Goal: Task Accomplishment & Management: Manage account settings

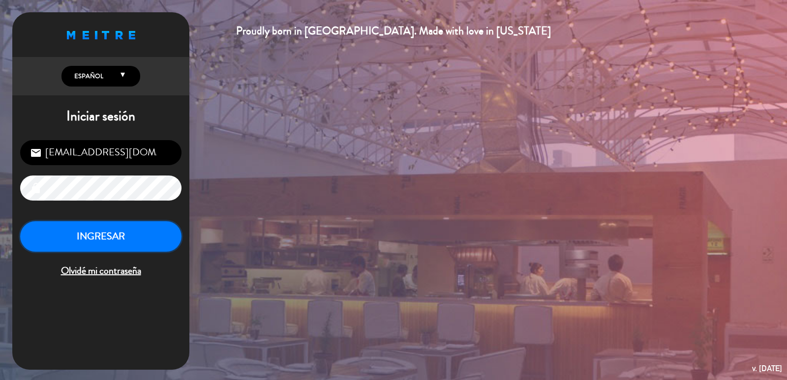
click at [134, 235] on button "INGRESAR" at bounding box center [100, 236] width 161 height 31
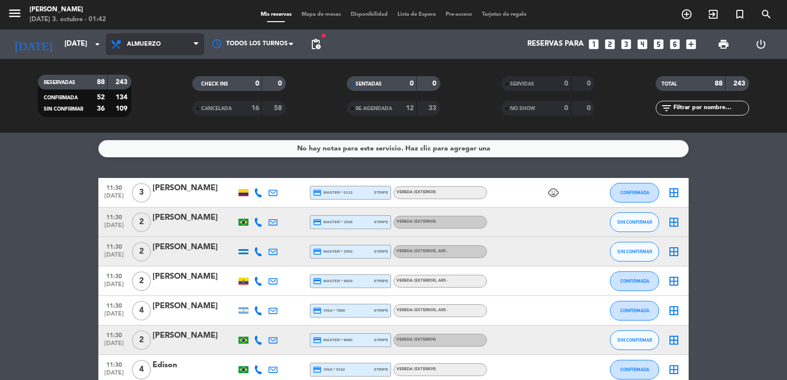
click at [164, 40] on span "Almuerzo" at bounding box center [155, 44] width 98 height 22
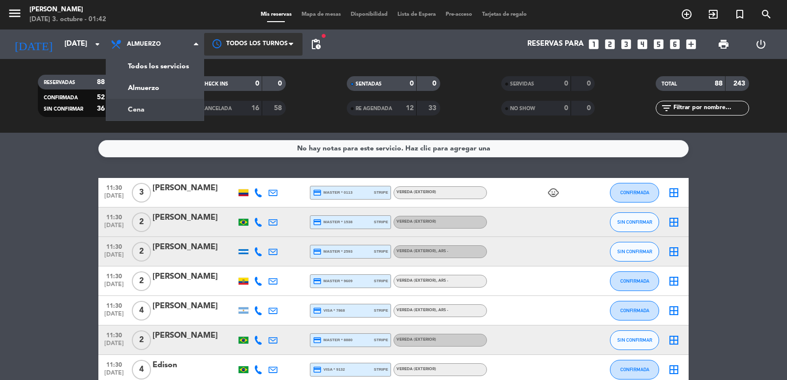
click at [159, 104] on div "menu [PERSON_NAME][DATE] 3. octubre - 01:42 Mis reservas Mapa de mesas Disponib…" at bounding box center [393, 66] width 787 height 133
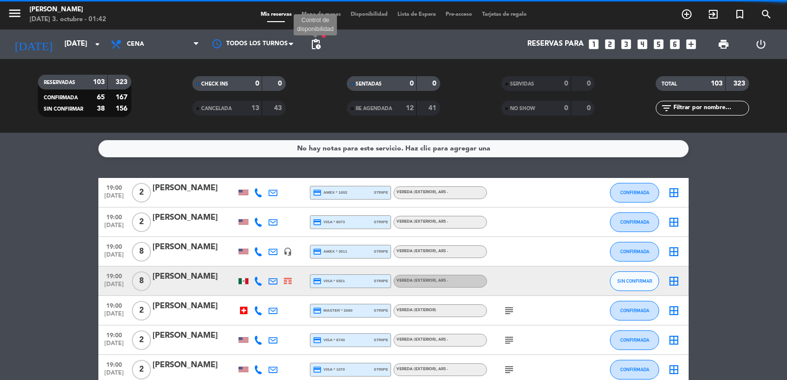
click at [314, 47] on span "pending_actions" at bounding box center [316, 44] width 12 height 12
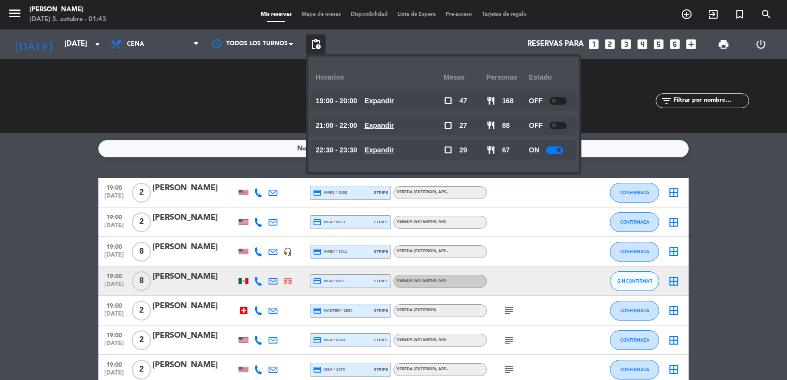
scroll to position [197, 0]
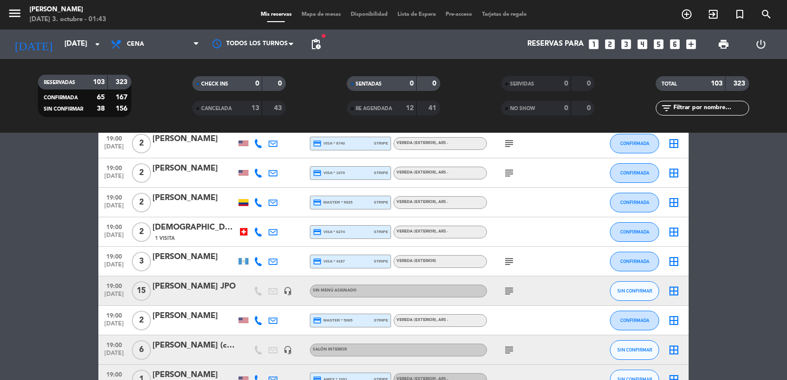
click at [510, 292] on icon "subject" at bounding box center [509, 291] width 12 height 12
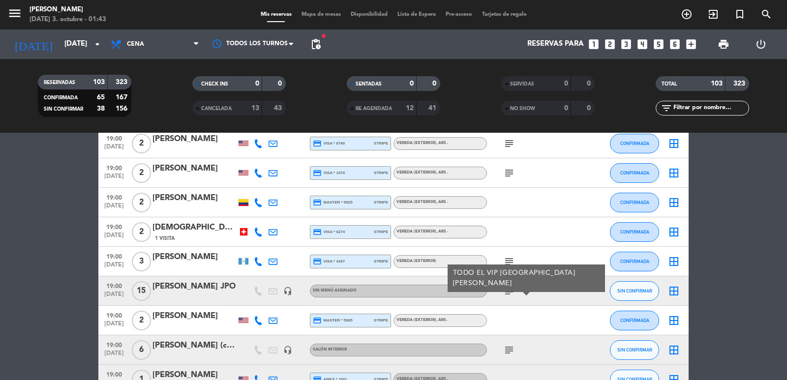
scroll to position [295, 0]
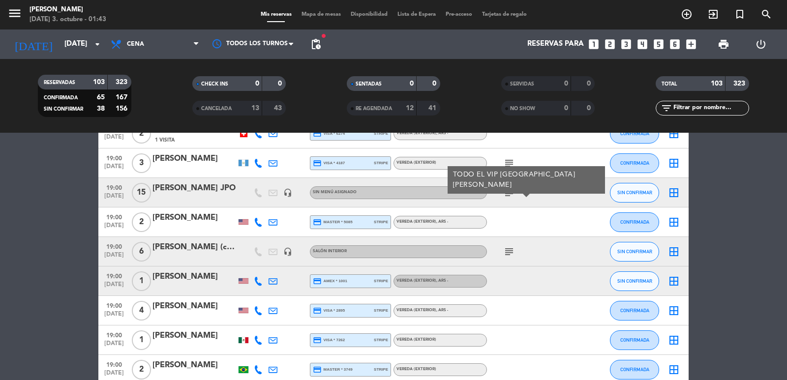
click at [507, 251] on icon "subject" at bounding box center [509, 252] width 12 height 12
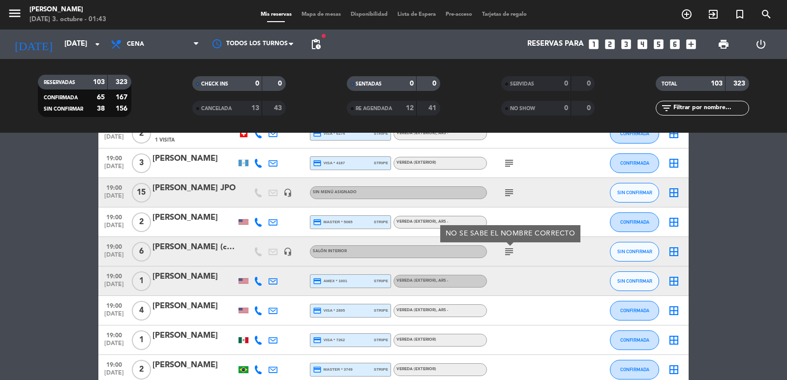
scroll to position [393, 0]
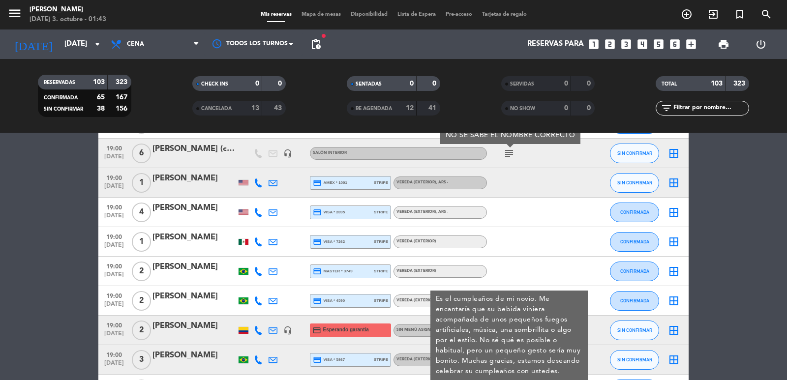
scroll to position [590, 0]
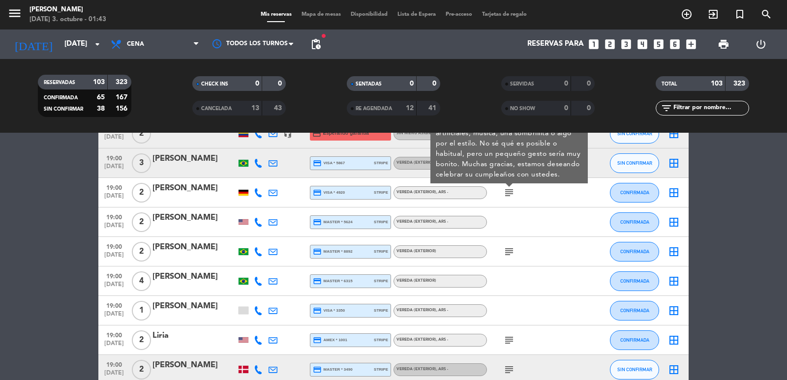
click at [510, 248] on icon "subject" at bounding box center [509, 252] width 12 height 12
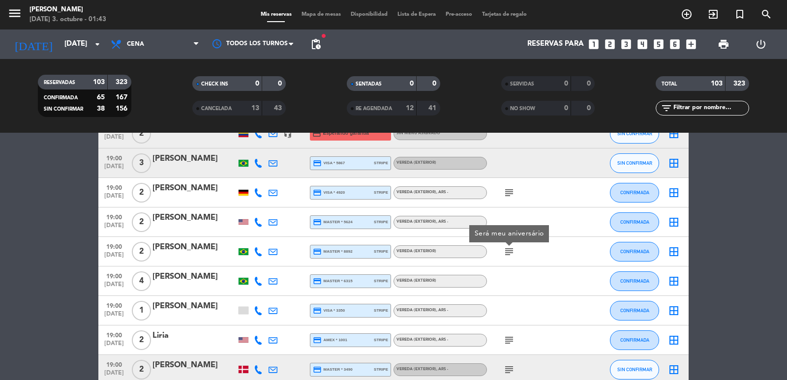
scroll to position [787, 0]
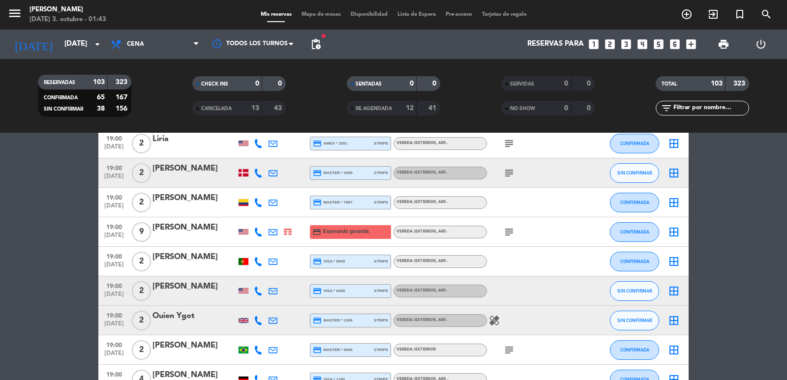
click at [506, 232] on icon "subject" at bounding box center [509, 232] width 12 height 12
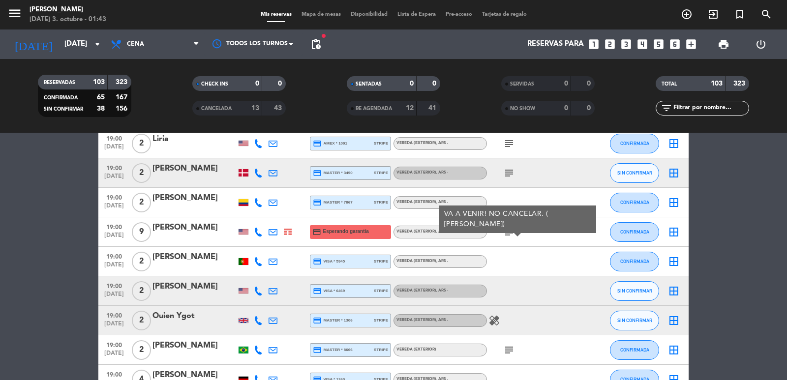
click at [507, 335] on div "subject" at bounding box center [531, 349] width 89 height 29
click at [508, 344] on icon "subject" at bounding box center [509, 350] width 12 height 12
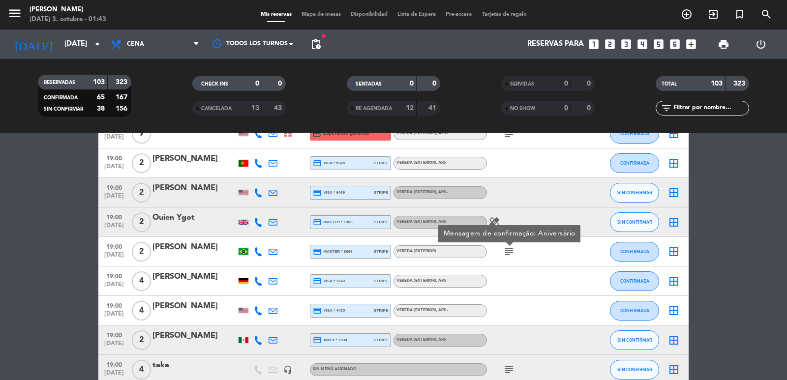
scroll to position [983, 0]
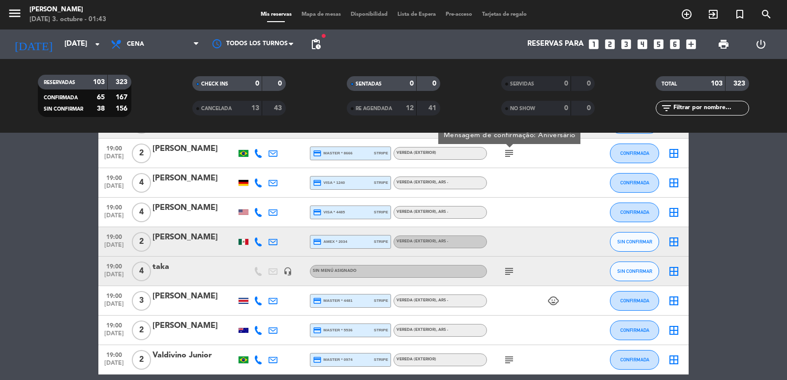
click at [513, 275] on icon "subject" at bounding box center [509, 272] width 12 height 12
click at [509, 271] on icon "subject" at bounding box center [509, 272] width 12 height 12
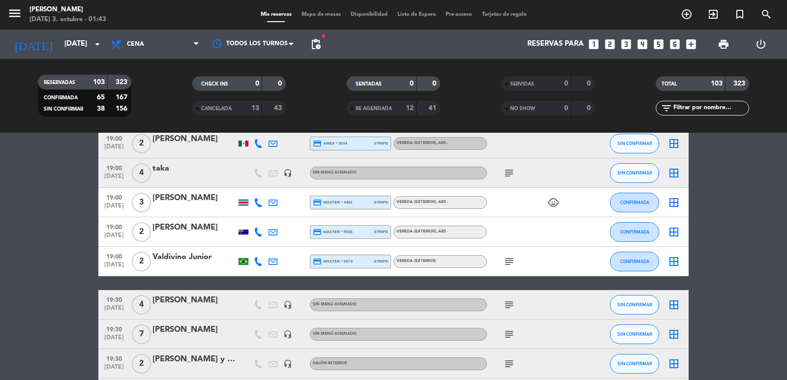
scroll to position [1180, 0]
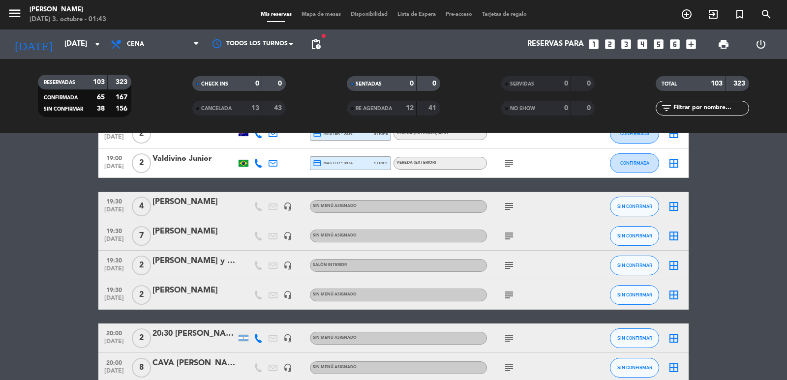
click at [506, 237] on icon "subject" at bounding box center [509, 236] width 12 height 12
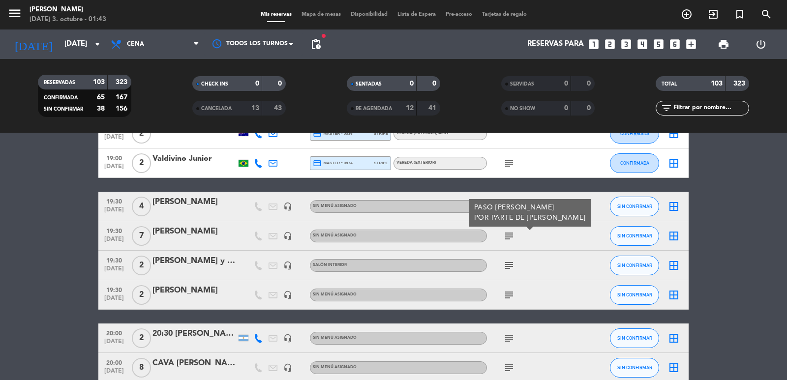
click at [509, 265] on icon "subject" at bounding box center [509, 266] width 12 height 12
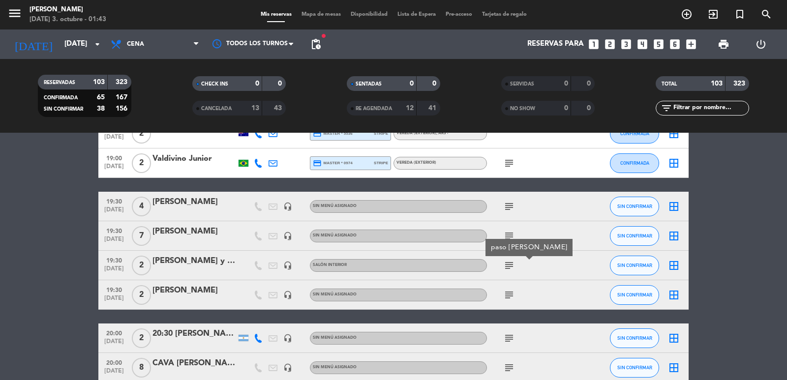
scroll to position [1279, 0]
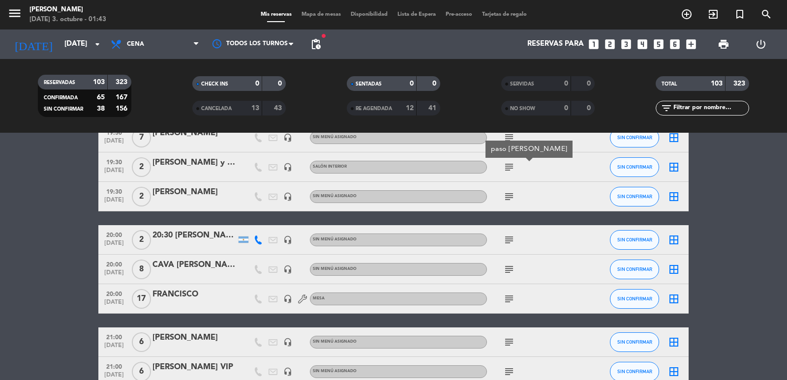
click at [505, 301] on icon "subject" at bounding box center [509, 299] width 12 height 12
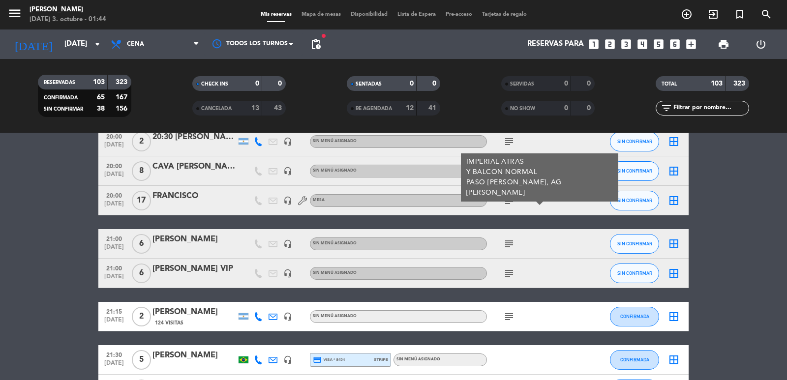
scroll to position [1475, 0]
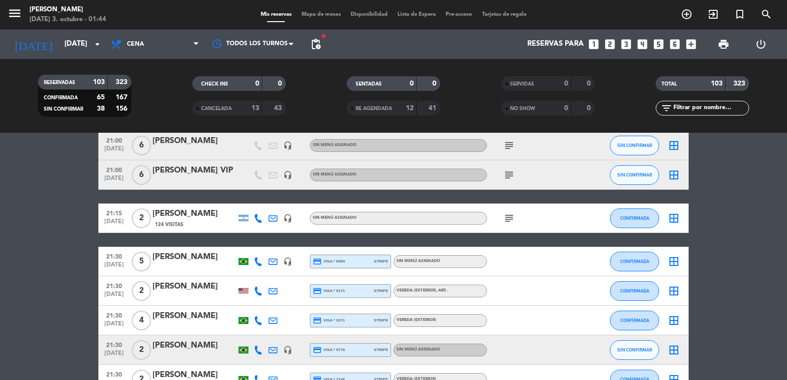
click at [509, 217] on icon "subject" at bounding box center [509, 218] width 12 height 12
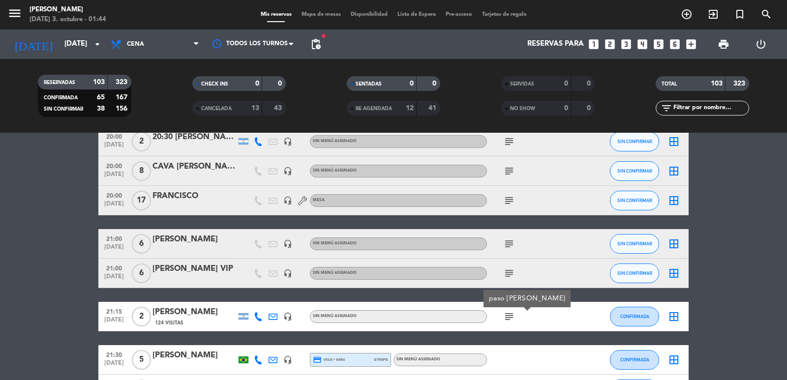
click at [505, 274] on icon "subject" at bounding box center [509, 274] width 12 height 12
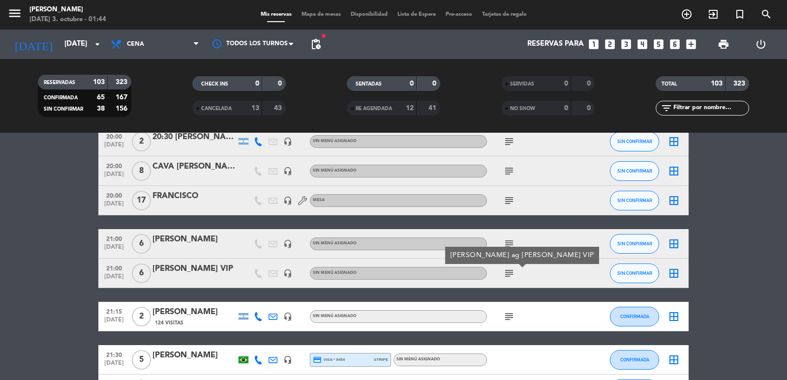
click at [513, 239] on icon "subject" at bounding box center [509, 244] width 12 height 12
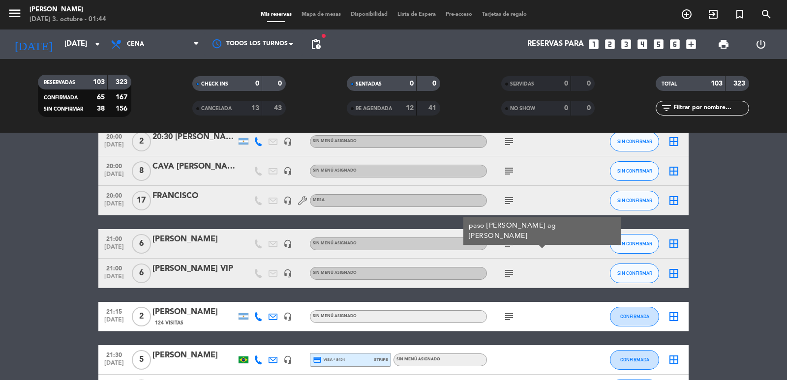
click at [560, 246] on div "subject paso [PERSON_NAME] ag [PERSON_NAME]" at bounding box center [531, 243] width 89 height 29
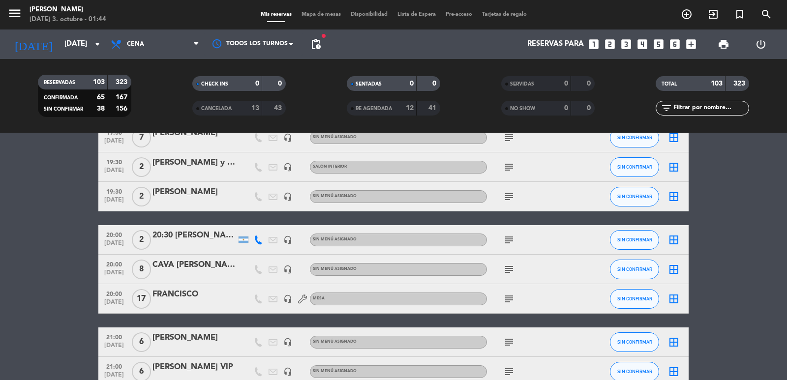
scroll to position [1180, 0]
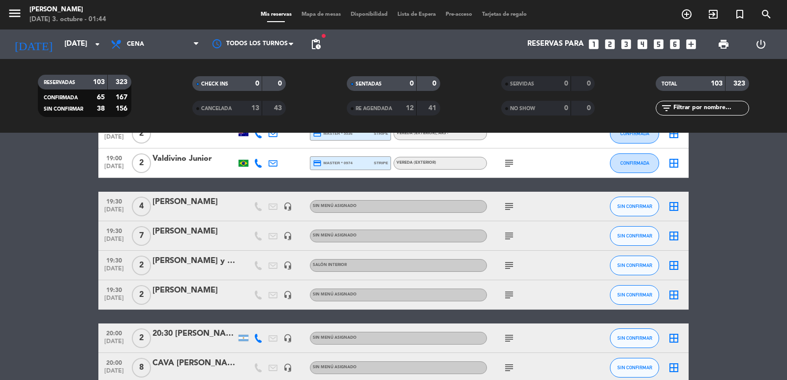
click at [512, 235] on icon "subject" at bounding box center [509, 236] width 12 height 12
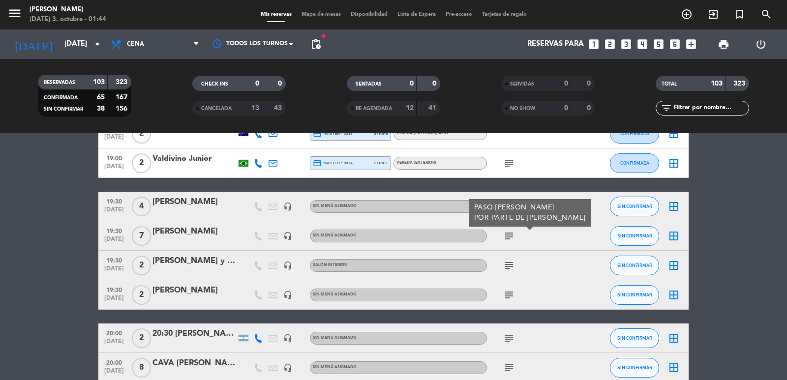
scroll to position [1279, 0]
